Goal: Task Accomplishment & Management: Use online tool/utility

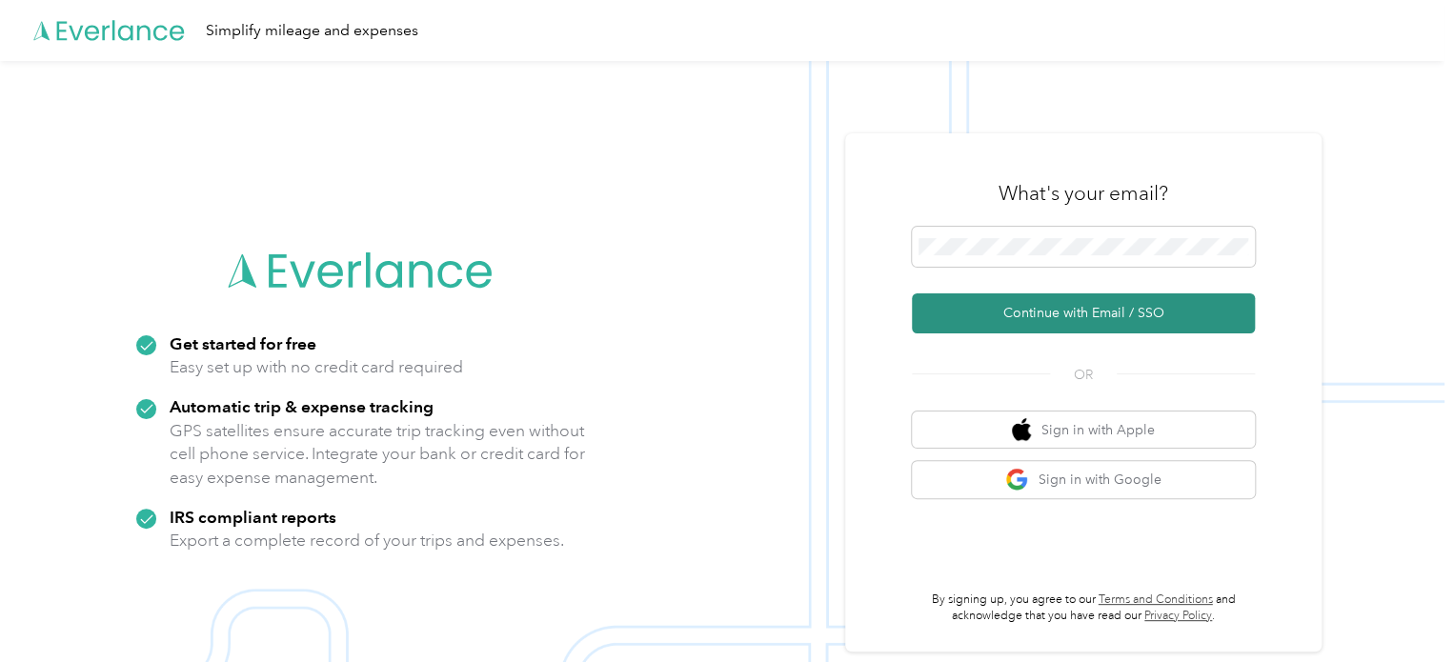
click at [1067, 310] on button "Continue with Email / SSO" at bounding box center [1083, 313] width 343 height 40
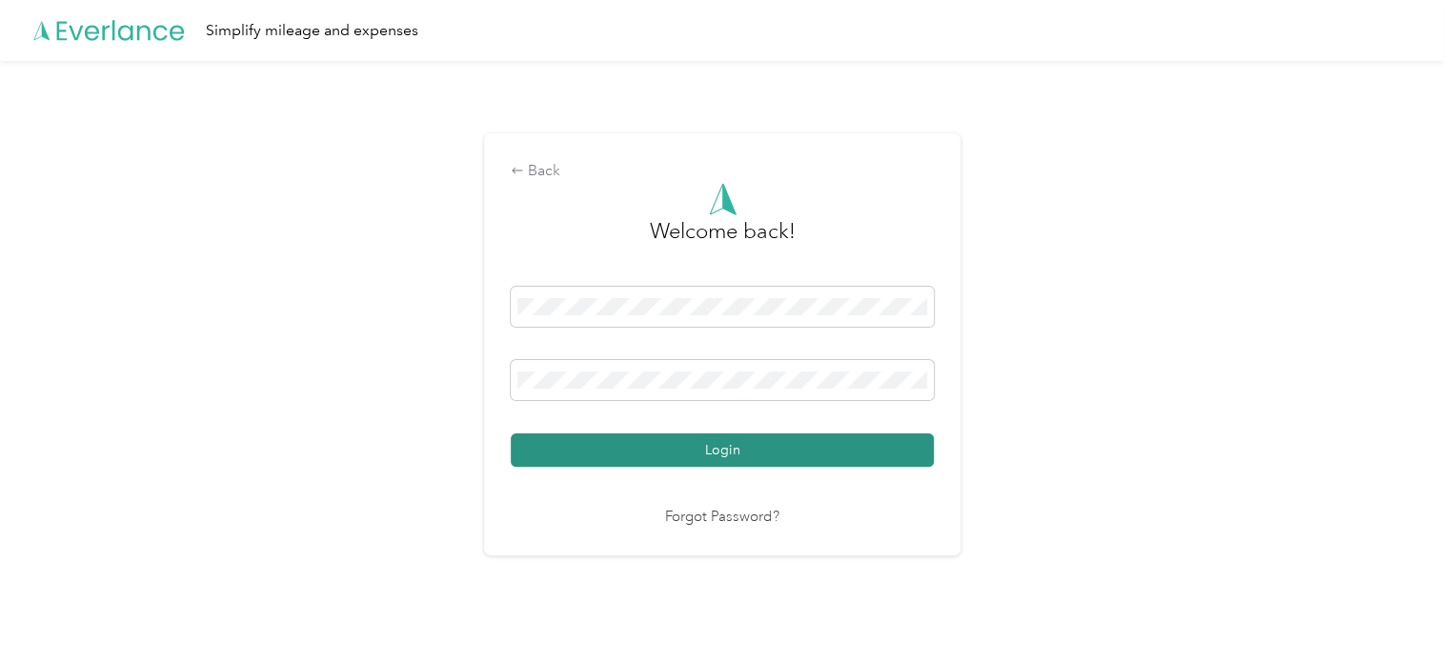
click at [713, 446] on button "Login" at bounding box center [722, 449] width 423 height 33
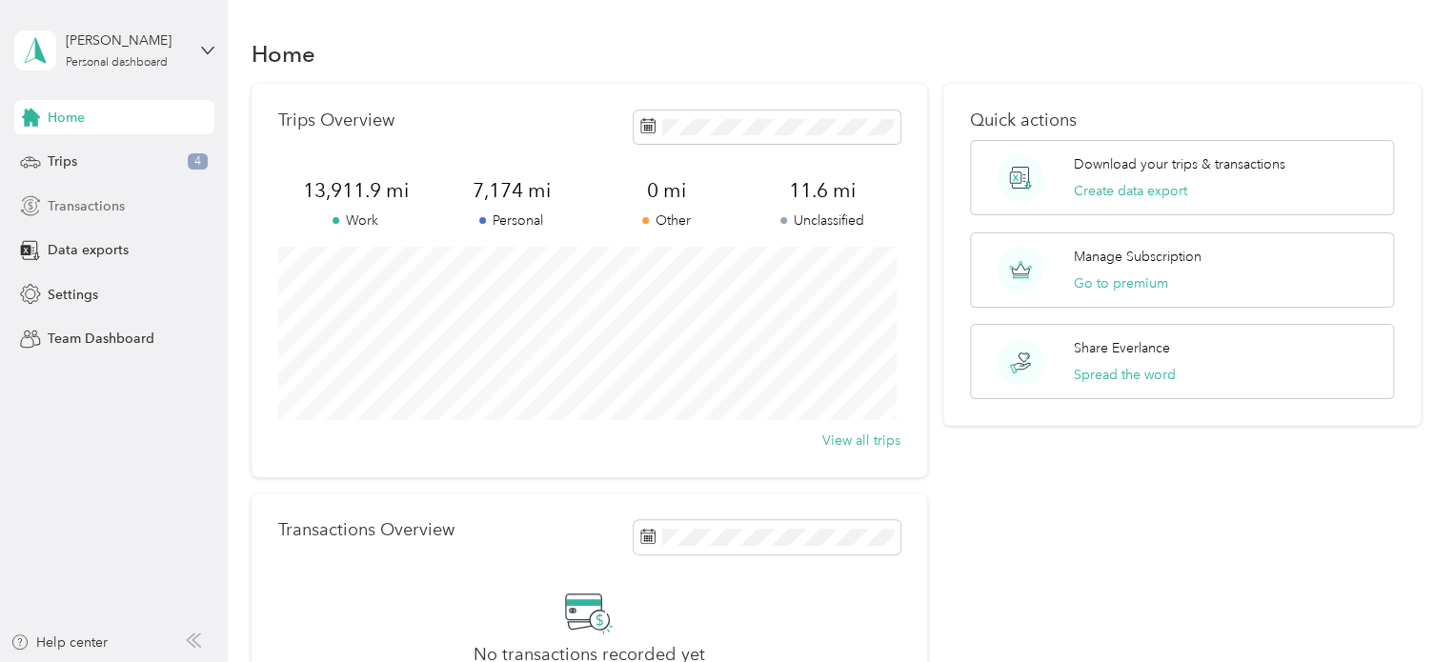
click at [56, 212] on span "Transactions" at bounding box center [86, 206] width 77 height 20
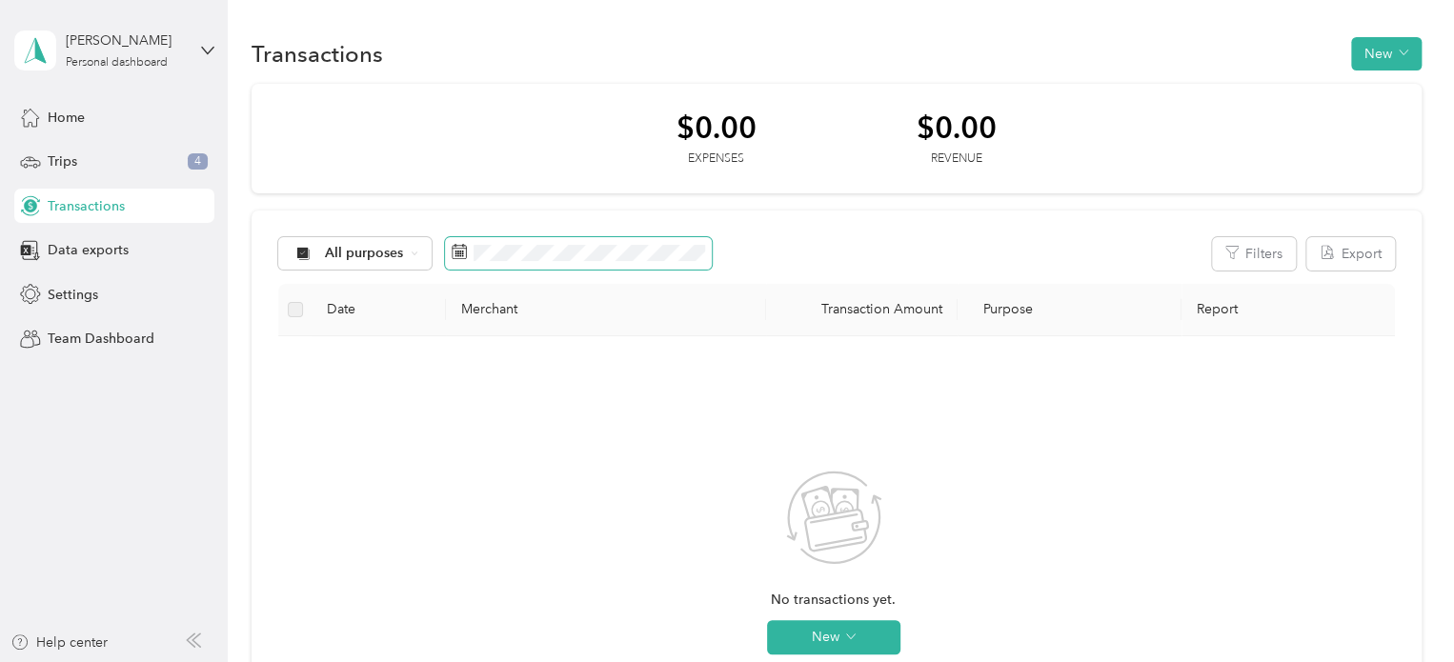
click at [518, 241] on span at bounding box center [578, 253] width 267 height 32
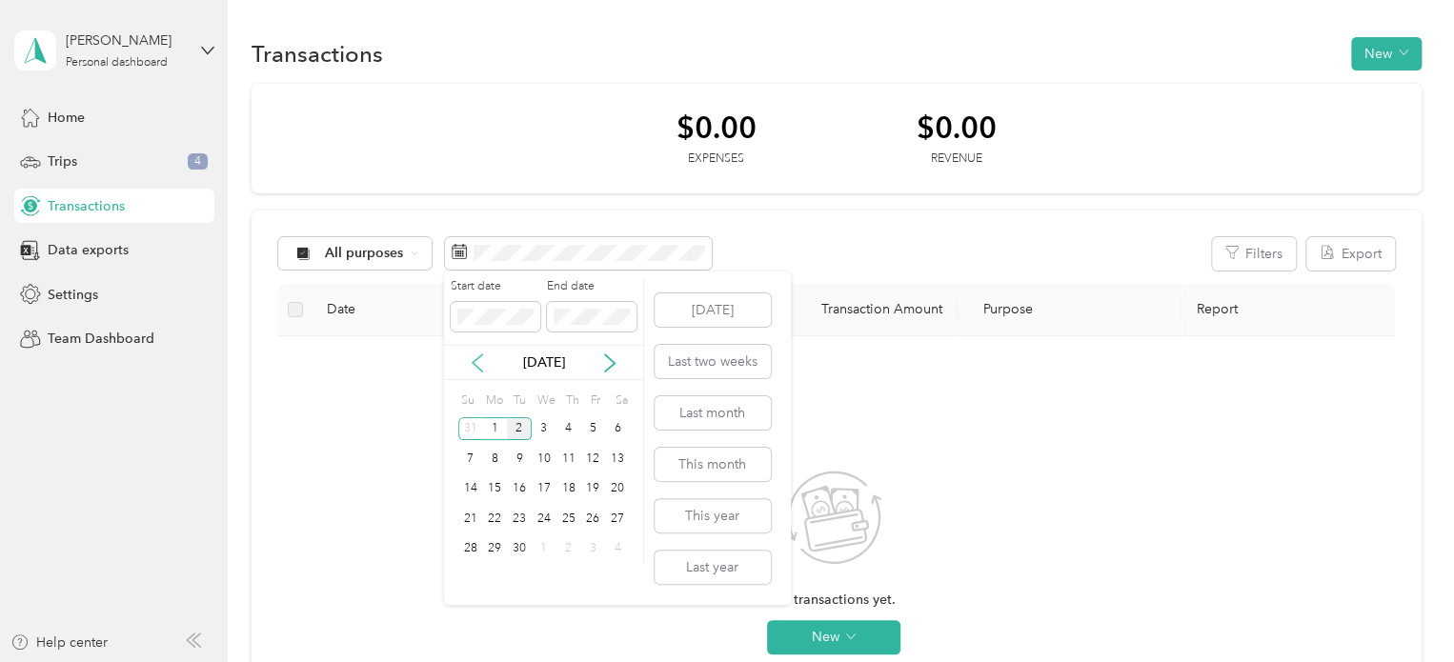
click at [479, 365] on icon at bounding box center [477, 362] width 19 height 19
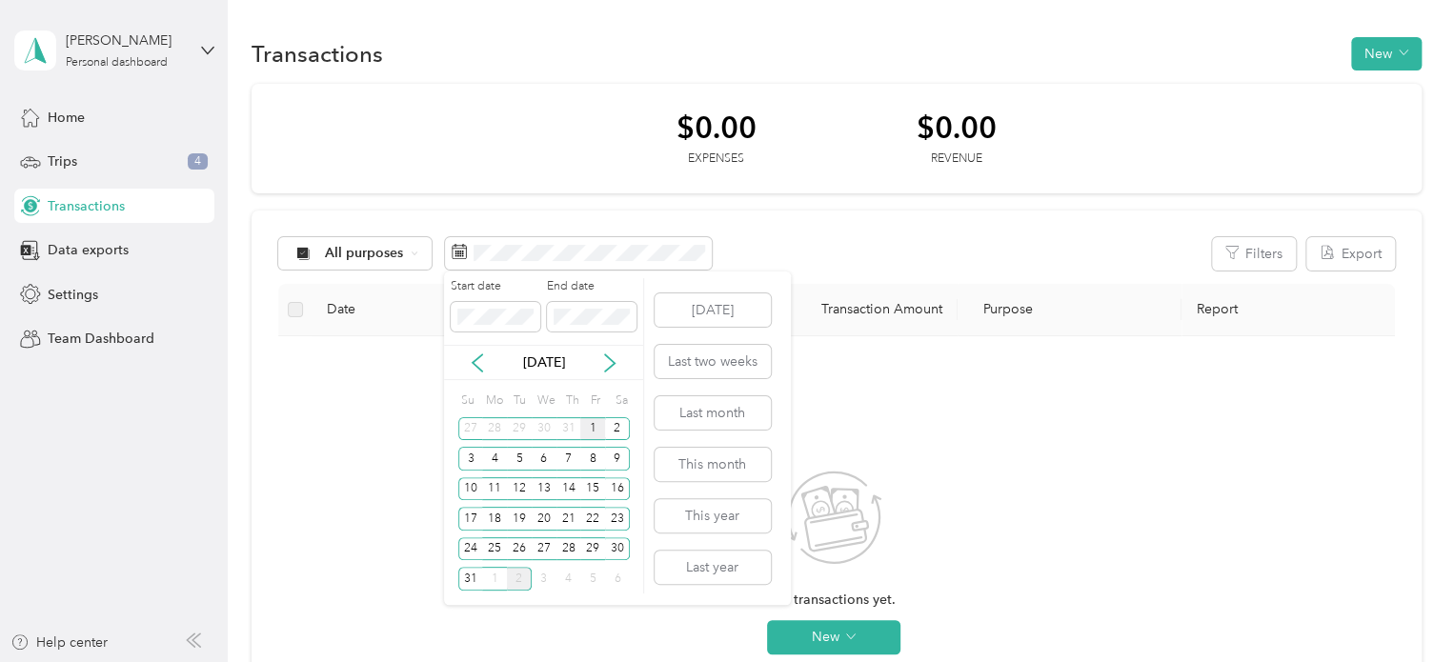
click at [589, 426] on div "1" at bounding box center [592, 429] width 25 height 24
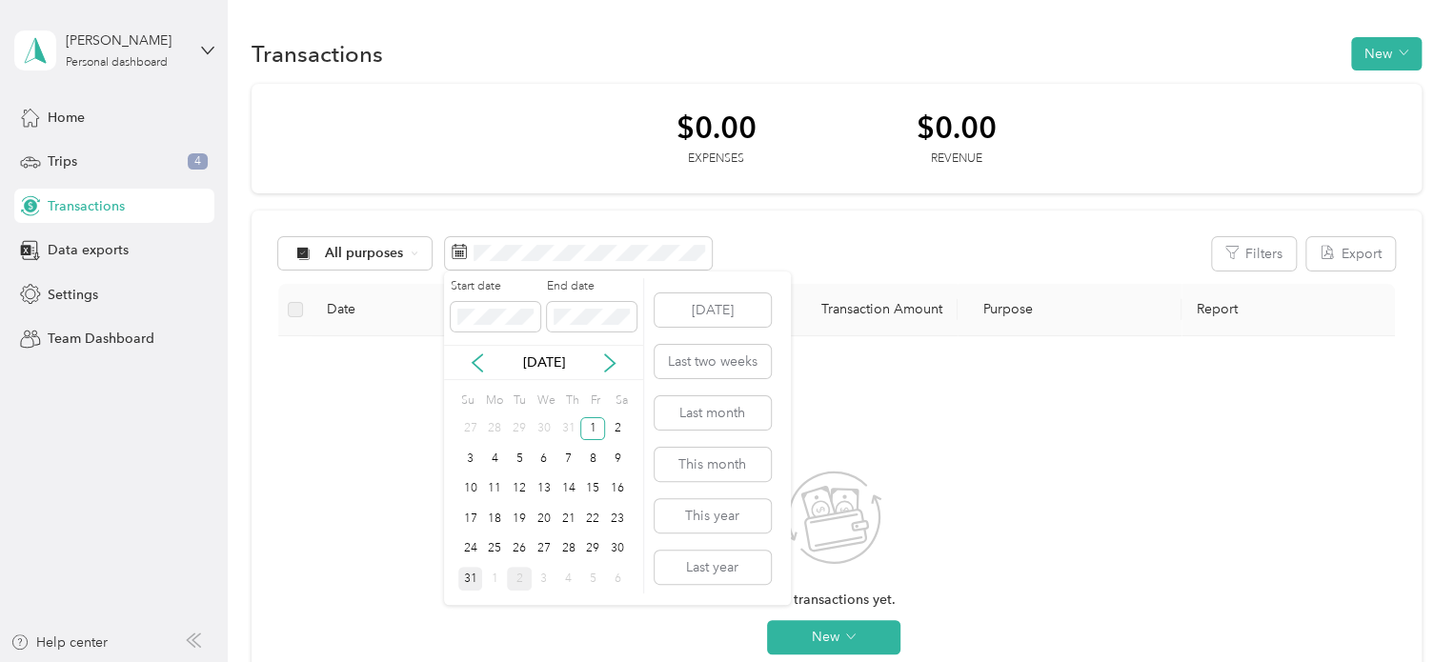
click at [473, 581] on div "31" at bounding box center [470, 579] width 25 height 24
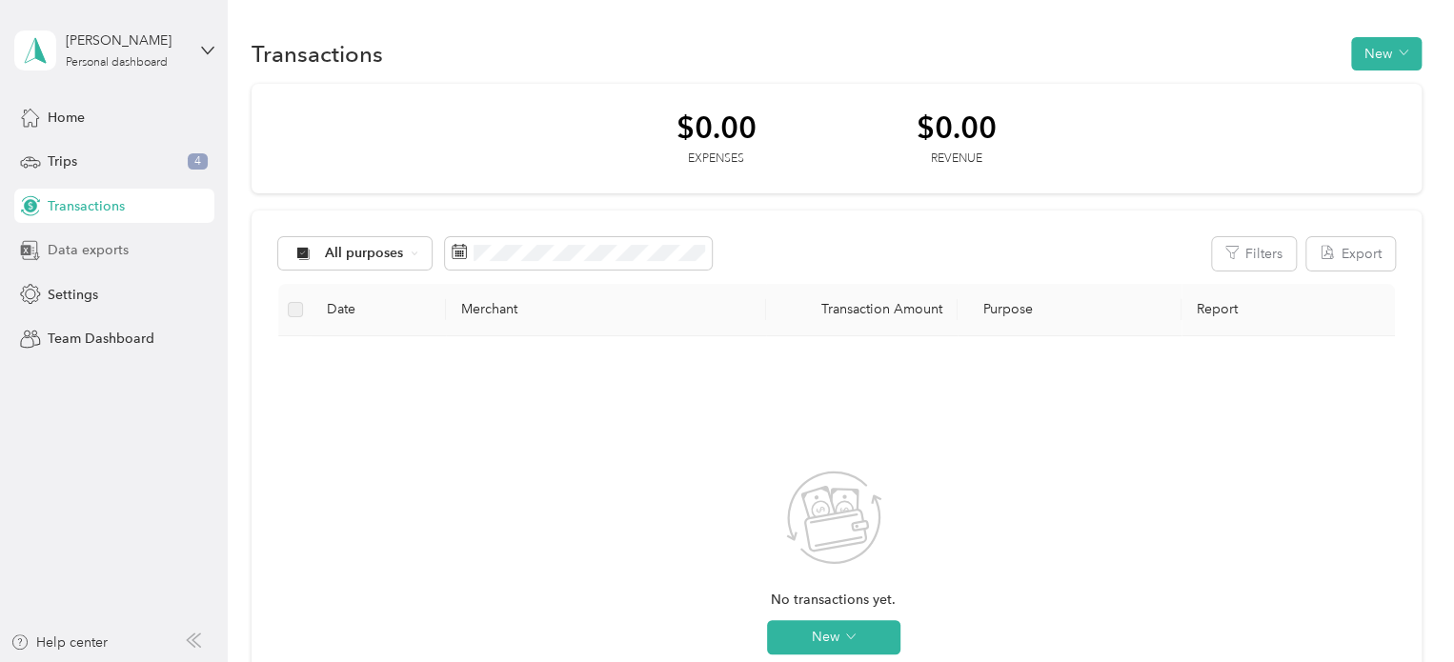
click at [72, 256] on span "Data exports" at bounding box center [88, 250] width 81 height 20
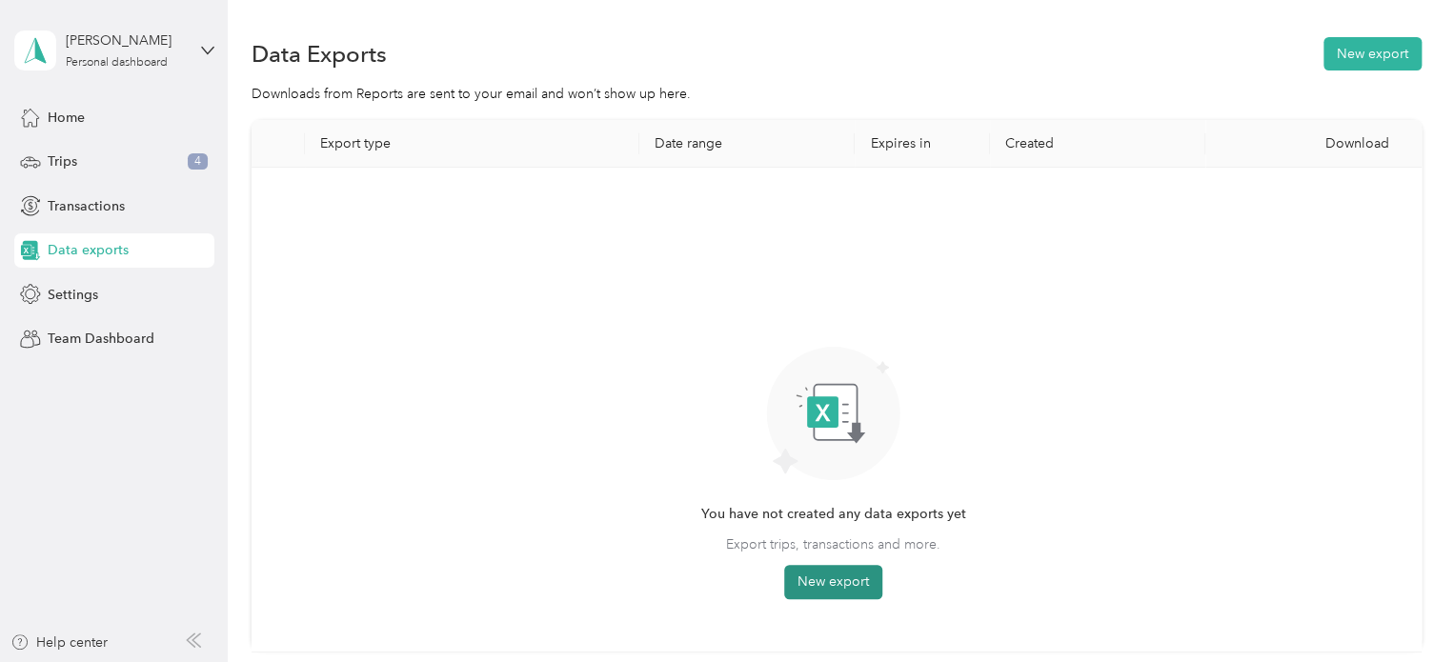
click at [827, 586] on button "New export" at bounding box center [833, 582] width 98 height 34
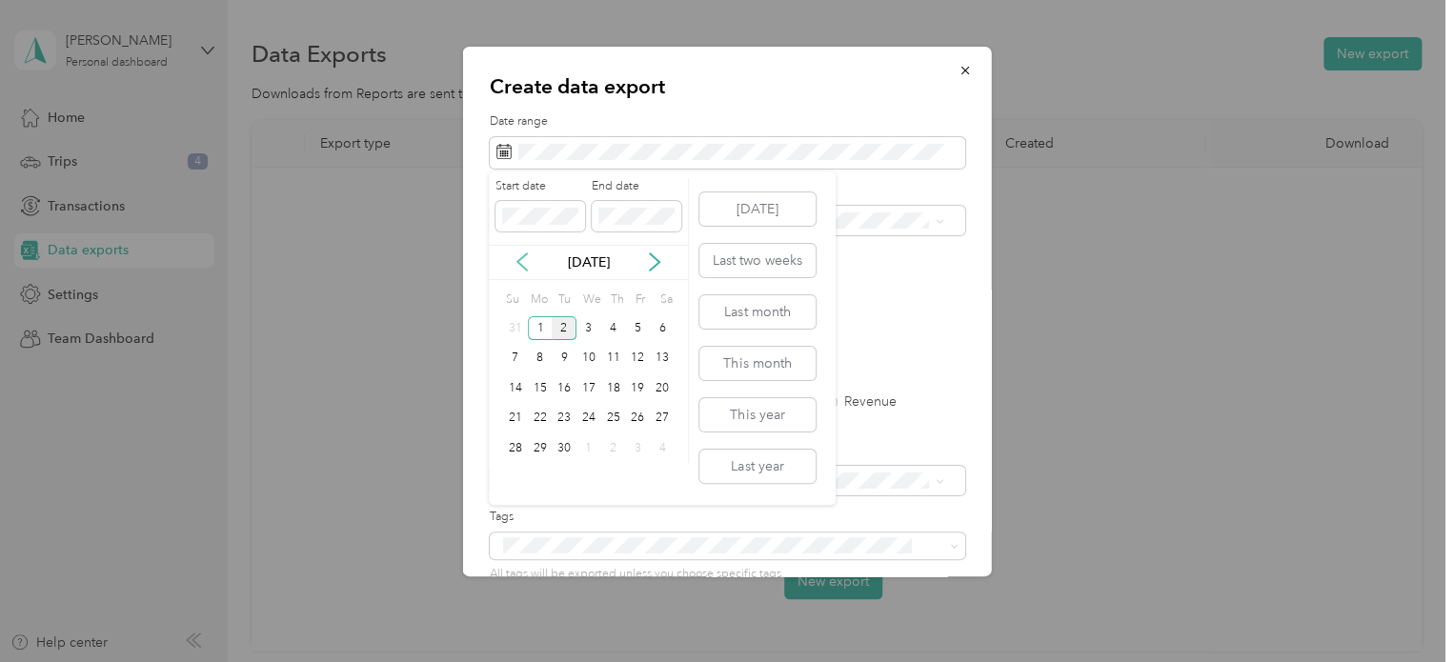
click at [516, 263] on icon at bounding box center [521, 261] width 19 height 19
click at [633, 323] on div "1" at bounding box center [637, 328] width 25 height 24
click at [517, 479] on div "31" at bounding box center [515, 479] width 25 height 24
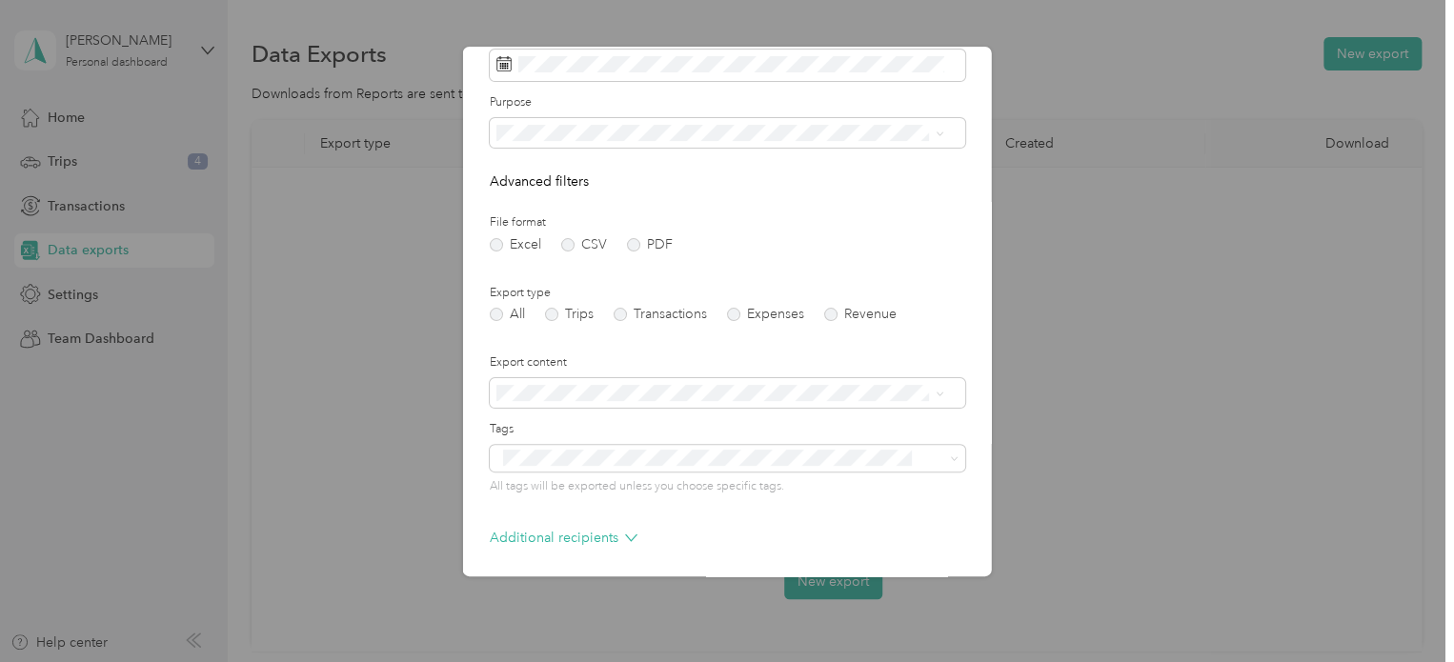
scroll to position [163, 0]
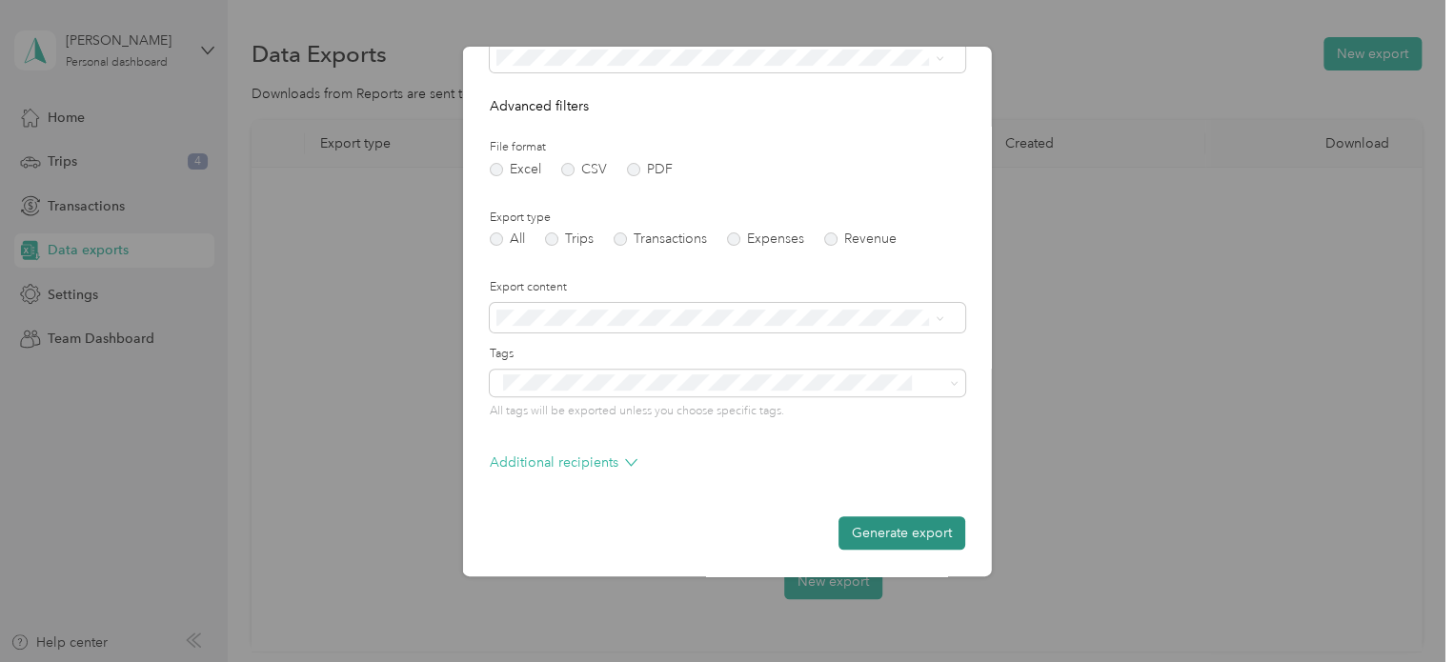
click at [883, 534] on button "Generate export" at bounding box center [901, 532] width 127 height 33
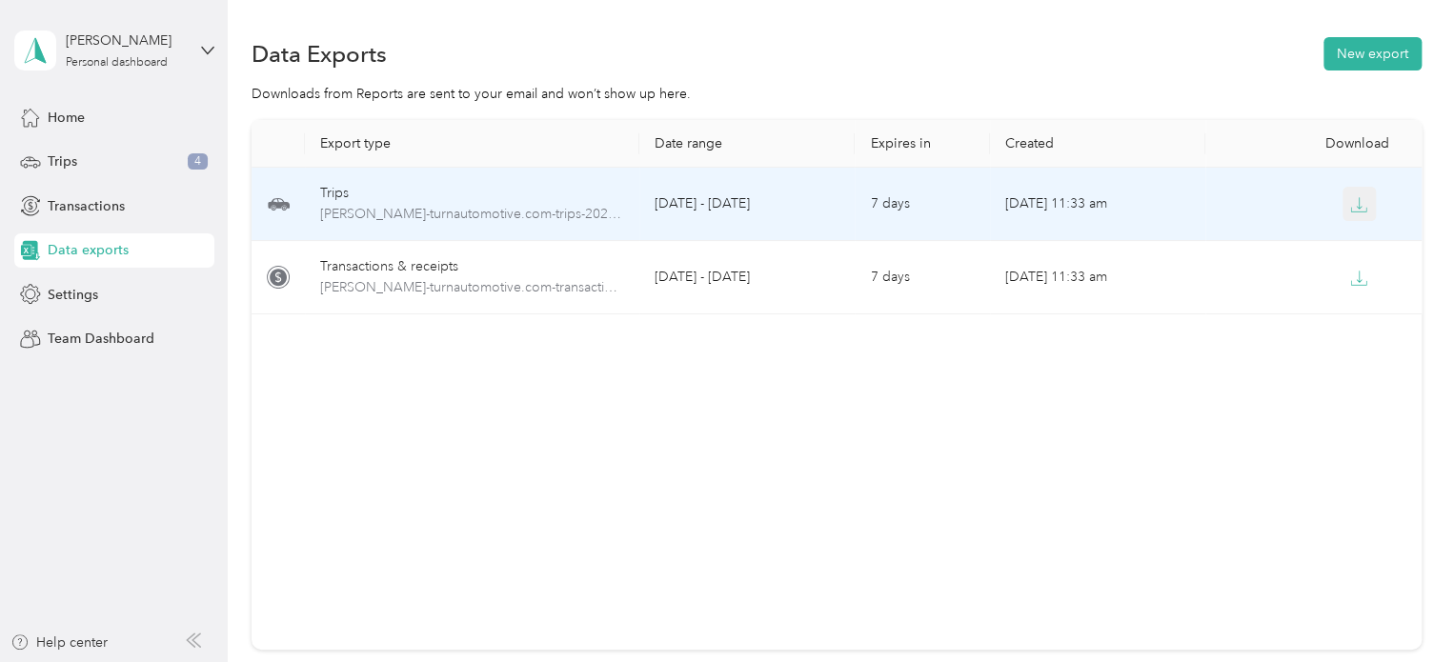
click at [1350, 203] on icon "button" at bounding box center [1358, 204] width 17 height 17
